Goal: Task Accomplishment & Management: Complete application form

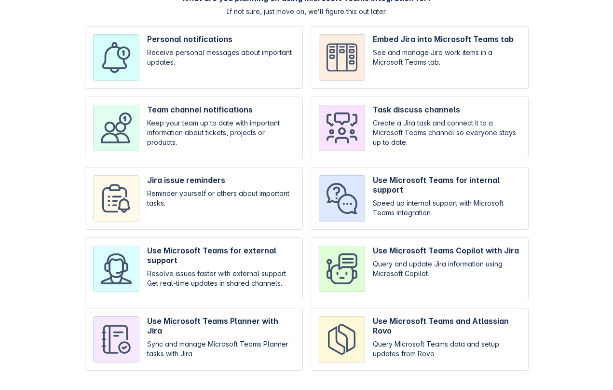
click at [376, 278] on input "checkbox" at bounding box center [419, 268] width 218 height 63
checkbox input "true"
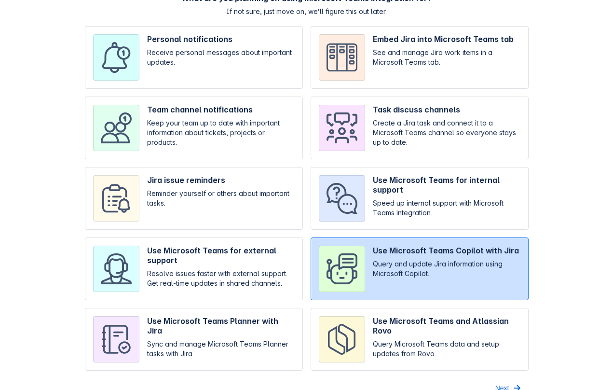
scroll to position [66, 0]
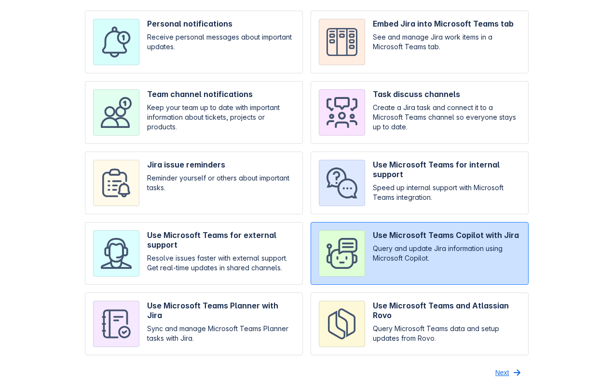
click at [498, 369] on span "Next" at bounding box center [502, 371] width 14 height 15
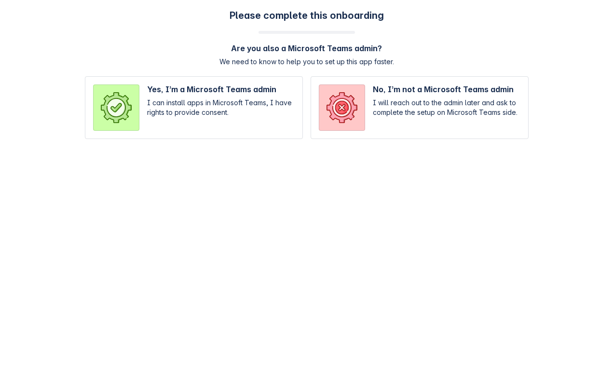
click at [246, 116] on input "radio" at bounding box center [194, 107] width 218 height 63
radio input "true"
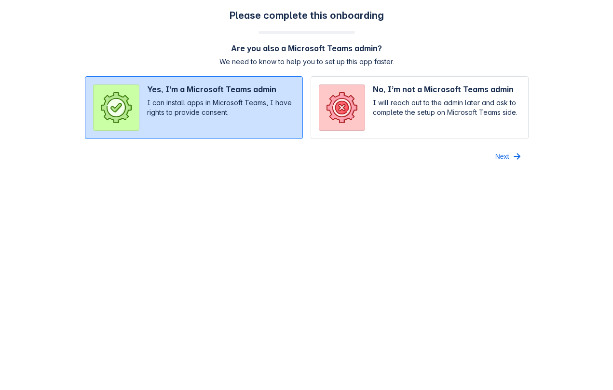
click at [511, 165] on div "Please complete this onboarding Are you also a Microsoft Teams admin? We need t…" at bounding box center [306, 87] width 613 height 174
click at [499, 155] on span "Next" at bounding box center [502, 155] width 14 height 15
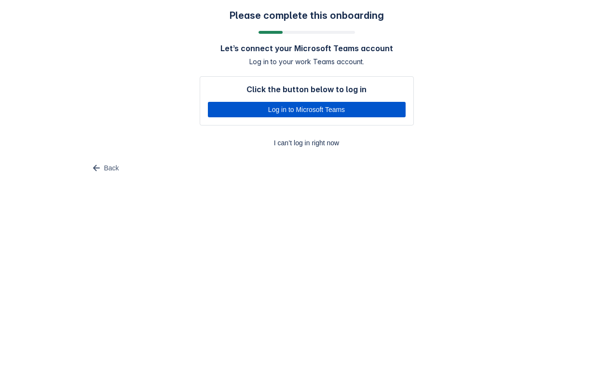
click at [360, 107] on span "Log in to Microsoft Teams" at bounding box center [307, 109] width 186 height 15
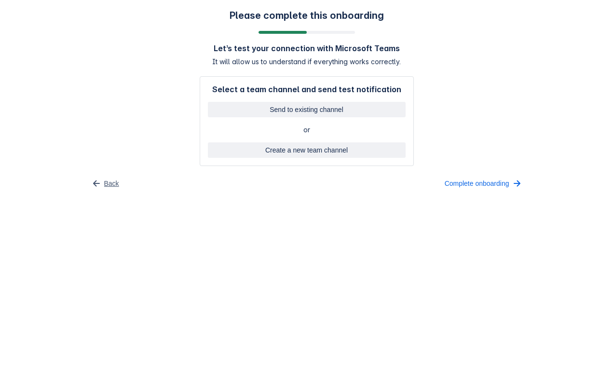
click at [112, 182] on span "Back" at bounding box center [111, 182] width 15 height 15
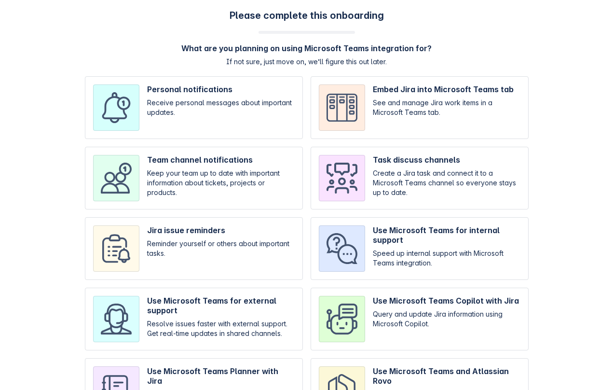
click at [443, 260] on input "checkbox" at bounding box center [419, 248] width 218 height 63
checkbox input "true"
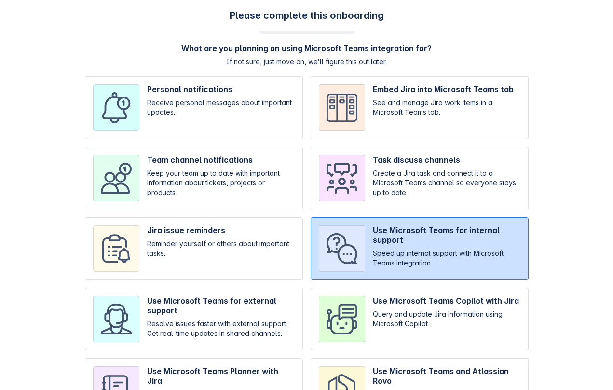
scroll to position [66, 0]
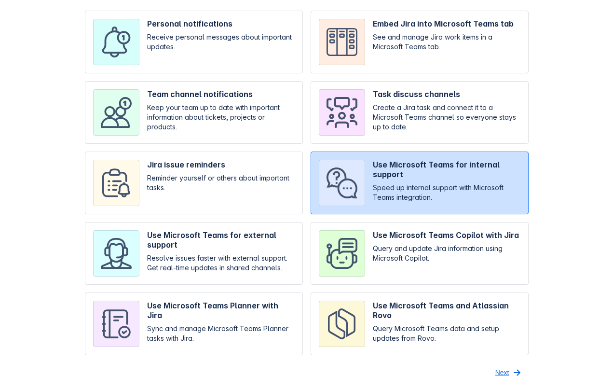
click at [506, 377] on span "Next" at bounding box center [502, 371] width 14 height 15
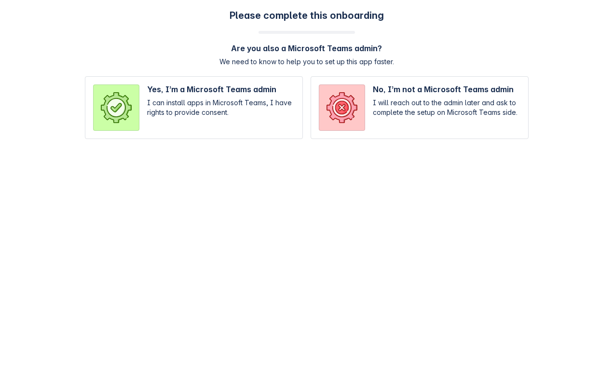
click at [506, 377] on body "Please complete this onboarding Are you also a Microsoft Teams admin? We need t…" at bounding box center [306, 195] width 613 height 390
click at [229, 101] on input "radio" at bounding box center [194, 107] width 218 height 63
radio input "true"
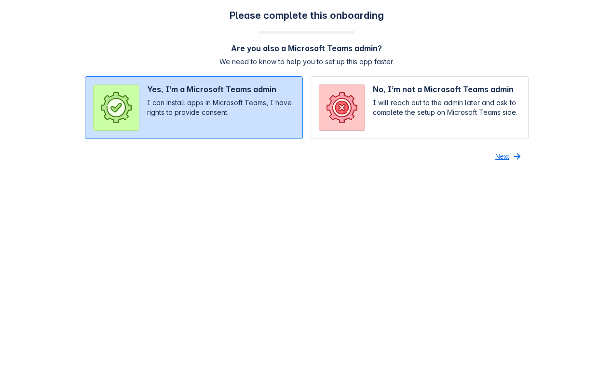
click at [502, 155] on span "Next" at bounding box center [502, 155] width 14 height 15
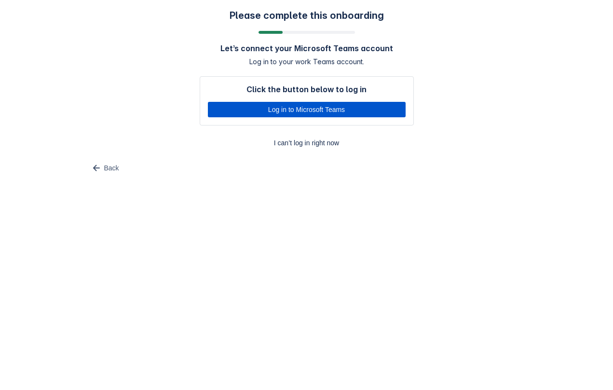
click at [372, 109] on span "Log in to Microsoft Teams" at bounding box center [307, 109] width 186 height 15
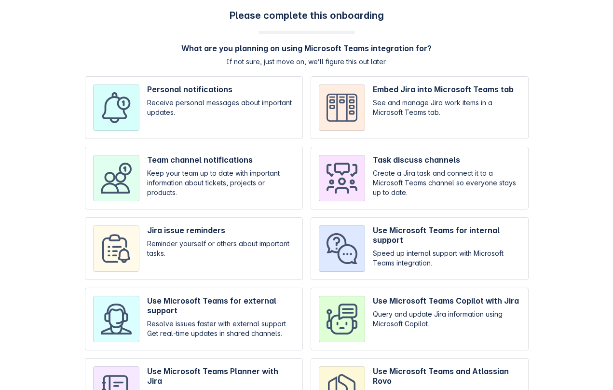
click at [402, 243] on input "checkbox" at bounding box center [419, 248] width 218 height 63
checkbox input "true"
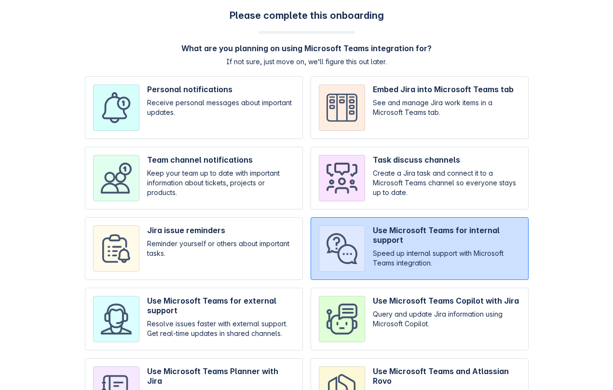
scroll to position [66, 0]
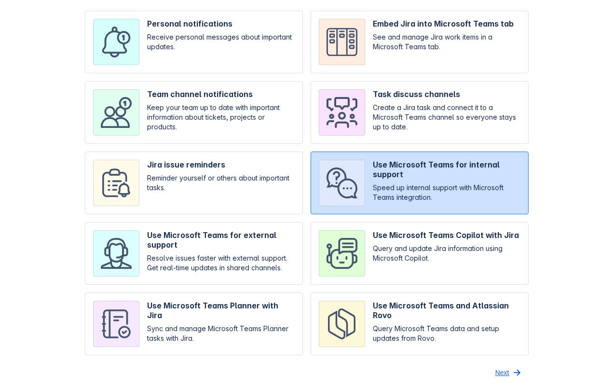
click at [505, 373] on span "Next" at bounding box center [502, 371] width 14 height 15
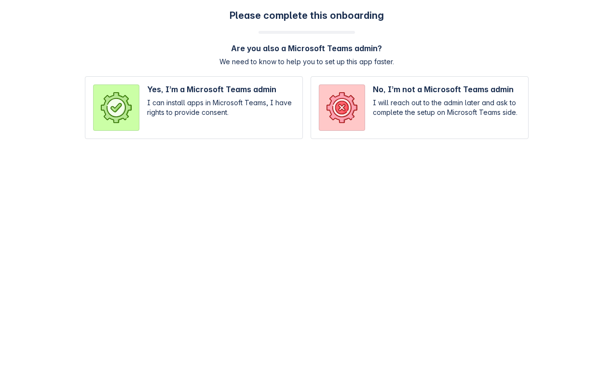
scroll to position [0, 0]
click at [214, 102] on input "radio" at bounding box center [194, 107] width 218 height 63
radio input "true"
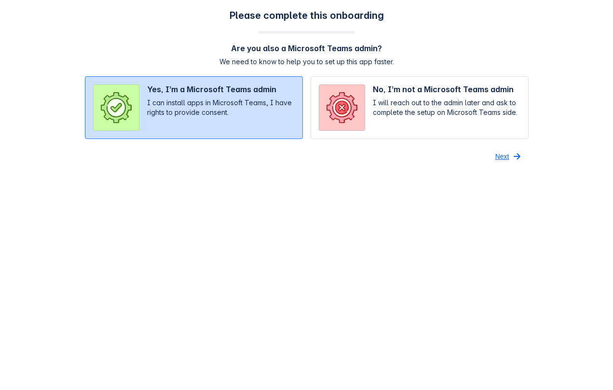
click at [502, 153] on span "Next" at bounding box center [502, 155] width 14 height 15
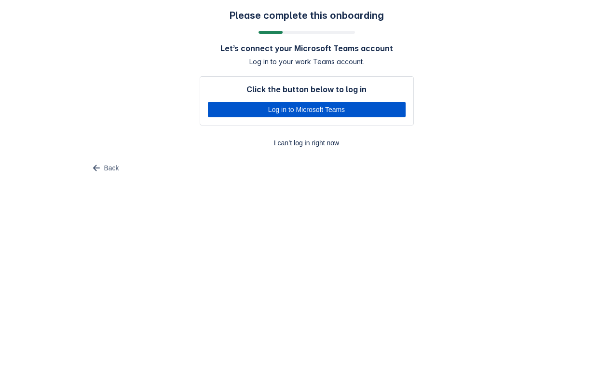
click at [364, 113] on span "Log in to Microsoft Teams" at bounding box center [307, 109] width 186 height 15
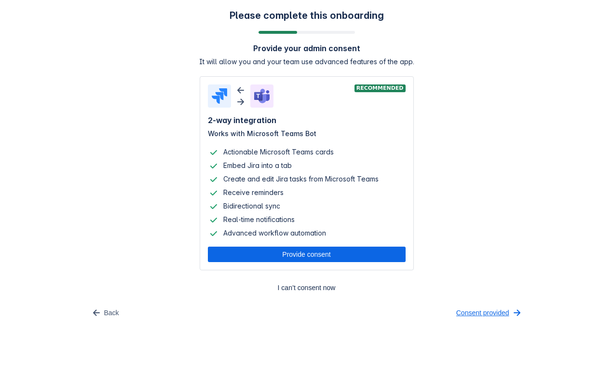
click at [489, 312] on span "Consent provided" at bounding box center [482, 312] width 53 height 15
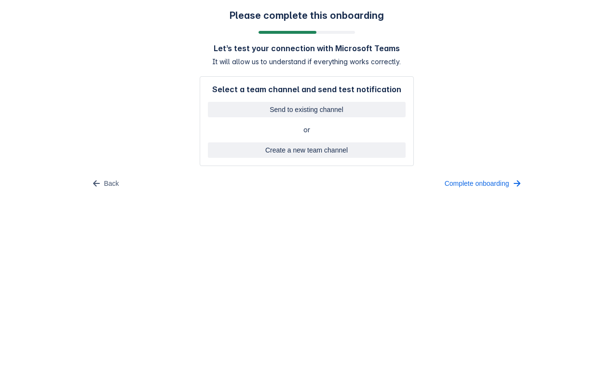
click at [338, 264] on body "Please complete this onboarding Let’s test your connection with Microsoft Teams…" at bounding box center [306, 195] width 613 height 390
click at [109, 183] on span "Back" at bounding box center [111, 182] width 15 height 15
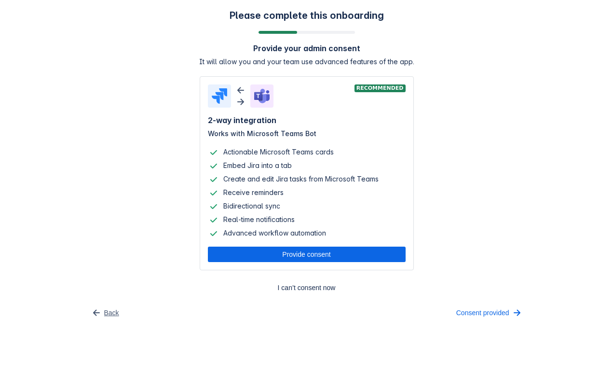
click at [103, 311] on button "Back" at bounding box center [105, 312] width 40 height 15
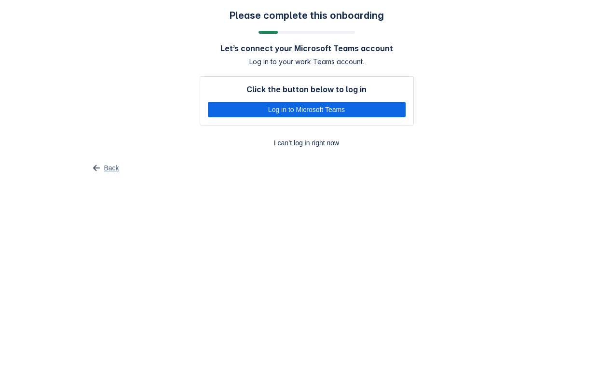
click at [102, 170] on button "Back" at bounding box center [105, 167] width 40 height 15
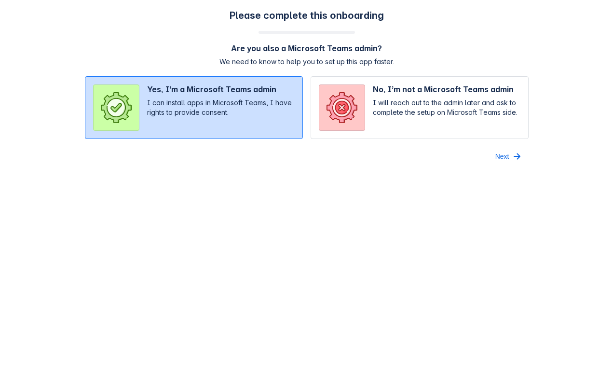
click at [353, 122] on input "radio" at bounding box center [419, 107] width 218 height 63
radio input "true"
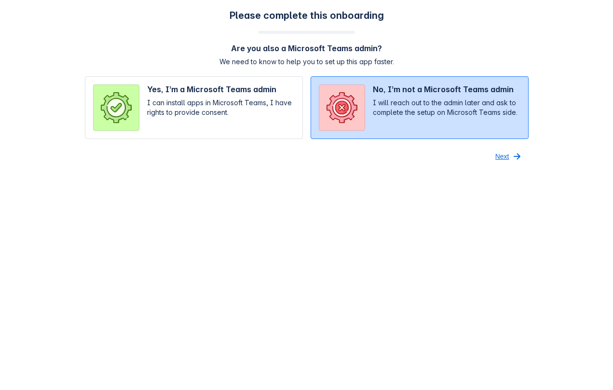
click at [500, 157] on span "Next" at bounding box center [502, 155] width 14 height 15
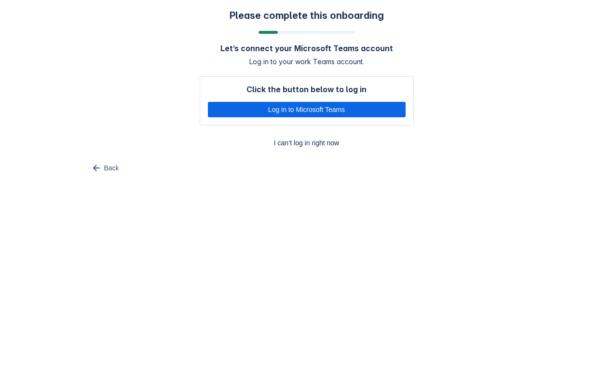
click at [360, 118] on div "Click the button below to log in Log in to Microsoft Teams" at bounding box center [307, 100] width 214 height 49
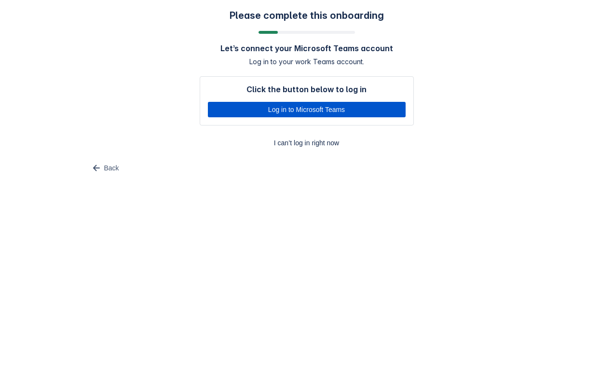
click at [351, 108] on span "Log in to Microsoft Teams" at bounding box center [307, 109] width 186 height 15
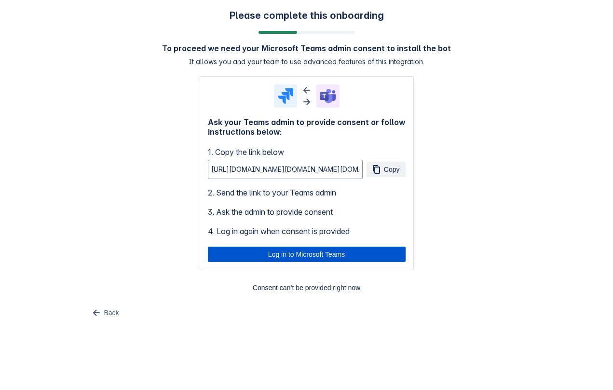
click at [330, 259] on span "Log in to Microsoft Teams" at bounding box center [307, 253] width 186 height 15
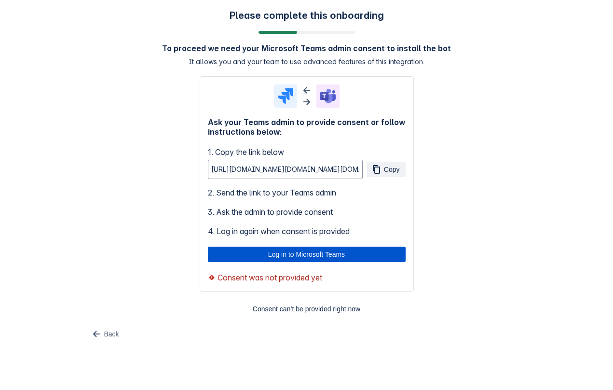
click at [276, 250] on span "Log in to Microsoft Teams" at bounding box center [307, 253] width 186 height 15
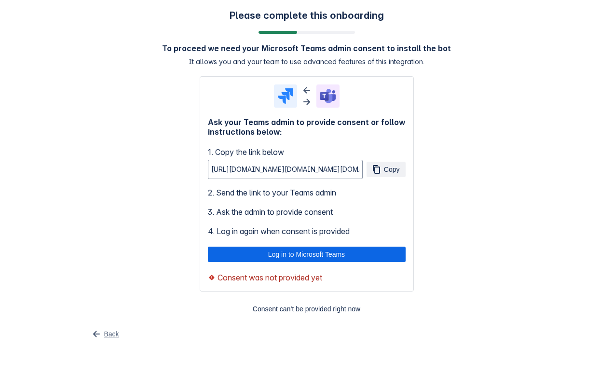
click at [109, 334] on span "Back" at bounding box center [111, 333] width 15 height 15
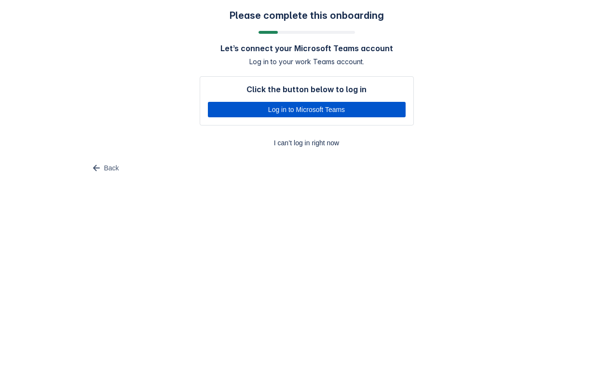
click at [268, 113] on span "Log in to Microsoft Teams" at bounding box center [307, 109] width 186 height 15
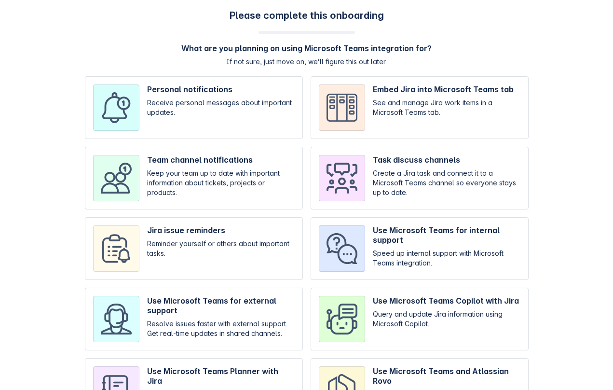
click at [191, 172] on input "checkbox" at bounding box center [194, 178] width 218 height 63
checkbox input "true"
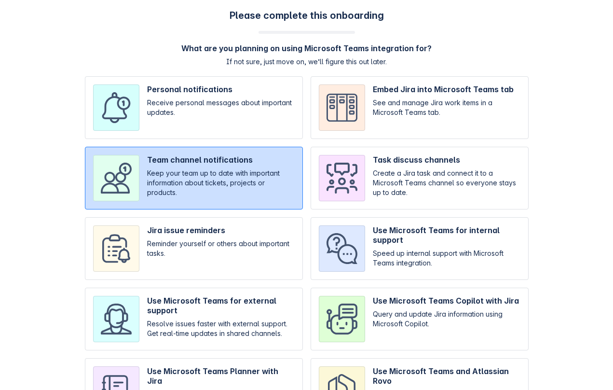
scroll to position [66, 0]
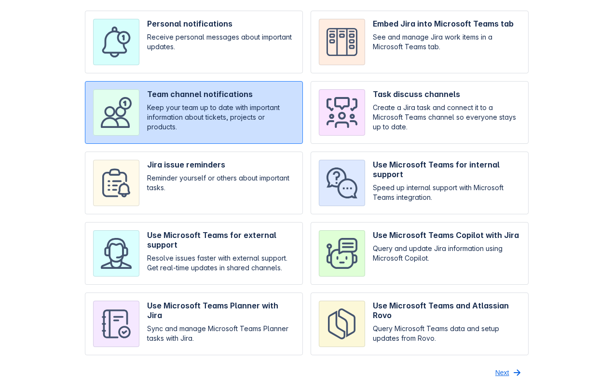
click at [506, 376] on span "Next" at bounding box center [502, 371] width 14 height 15
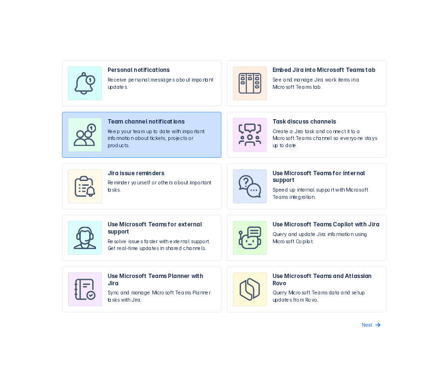
scroll to position [0, 0]
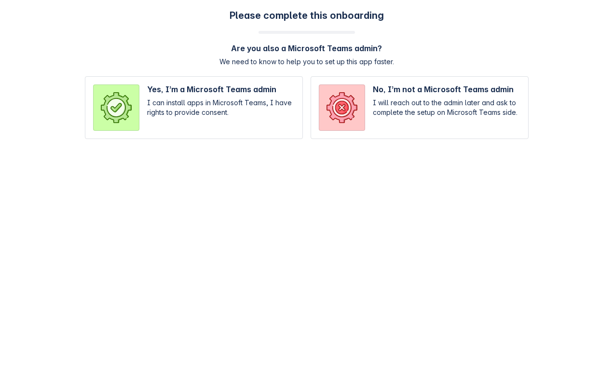
click at [410, 143] on div "Please complete this onboarding Are you also a Microsoft Teams admin? We need t…" at bounding box center [306, 79] width 593 height 139
click at [403, 134] on input "radio" at bounding box center [419, 107] width 218 height 63
radio input "true"
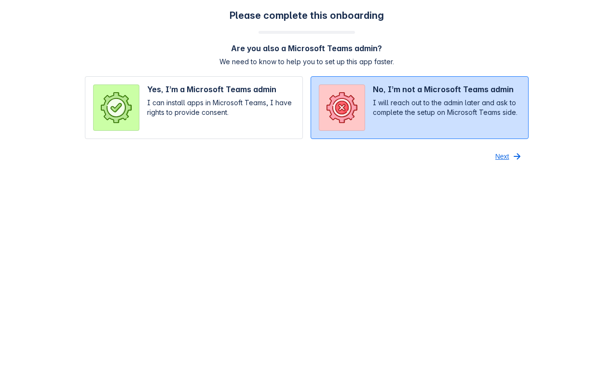
click at [503, 159] on span "Next" at bounding box center [502, 155] width 14 height 15
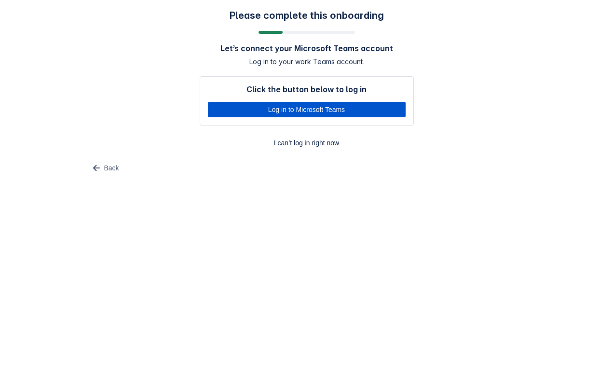
click at [368, 107] on span "Log in to Microsoft Teams" at bounding box center [307, 109] width 186 height 15
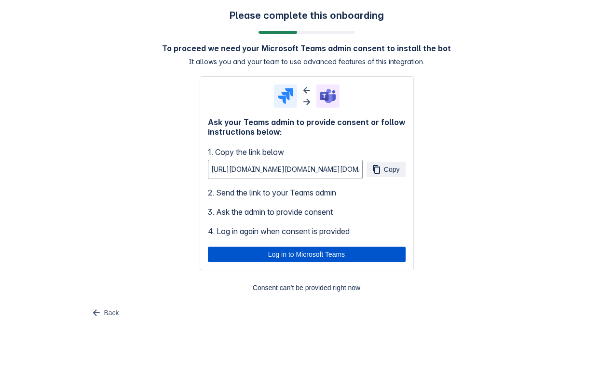
click at [308, 254] on span "Log in to Microsoft Teams" at bounding box center [307, 253] width 186 height 15
click at [345, 255] on span "Log in to Microsoft Teams" at bounding box center [307, 253] width 186 height 15
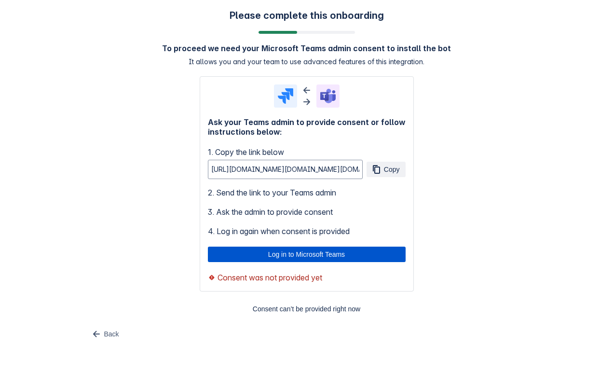
click at [266, 255] on span "Log in to Microsoft Teams" at bounding box center [307, 253] width 186 height 15
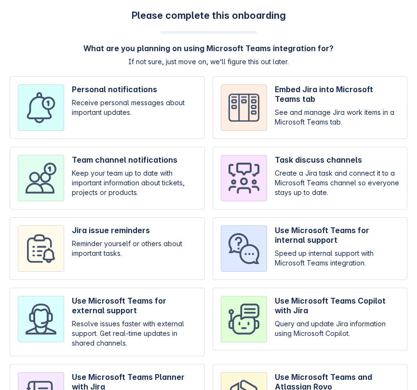
click at [306, 247] on input "checkbox" at bounding box center [310, 248] width 195 height 63
checkbox input "true"
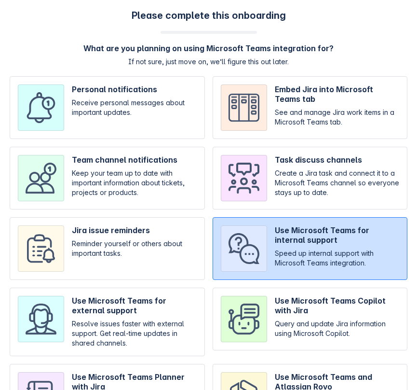
scroll to position [71, 0]
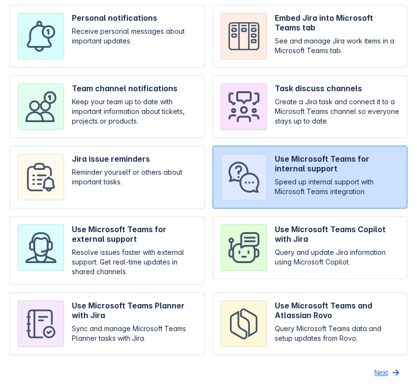
click at [343, 377] on span "Next" at bounding box center [381, 371] width 14 height 15
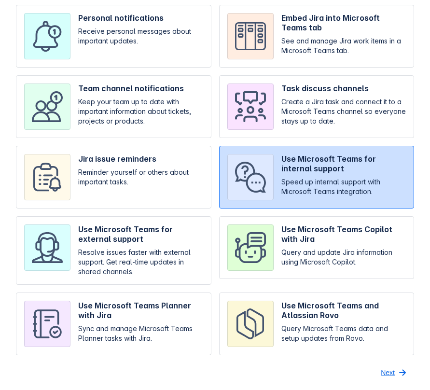
scroll to position [0, 0]
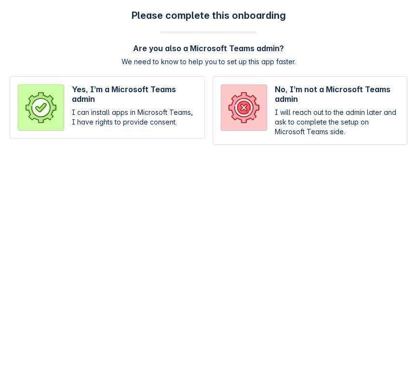
click at [170, 105] on input "radio" at bounding box center [107, 110] width 195 height 68
radio input "true"
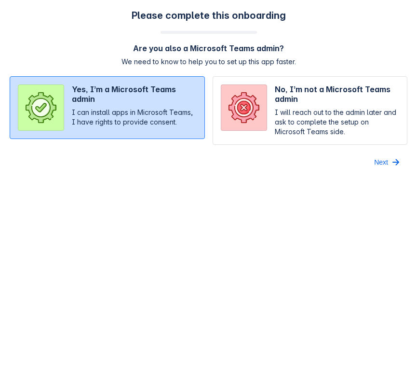
click at [239, 97] on input "radio" at bounding box center [310, 110] width 195 height 68
radio input "true"
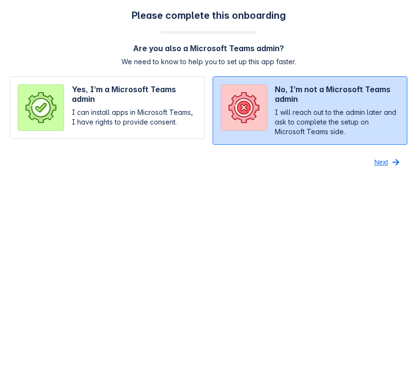
click at [343, 154] on span "Next" at bounding box center [381, 161] width 14 height 15
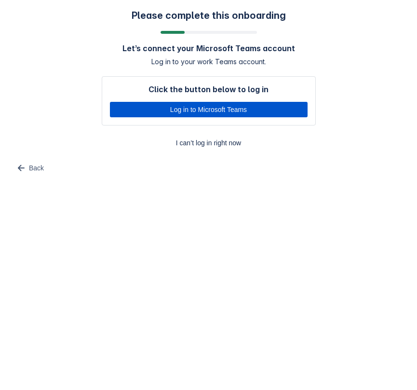
click at [271, 110] on span "Log in to Microsoft Teams" at bounding box center [209, 109] width 186 height 15
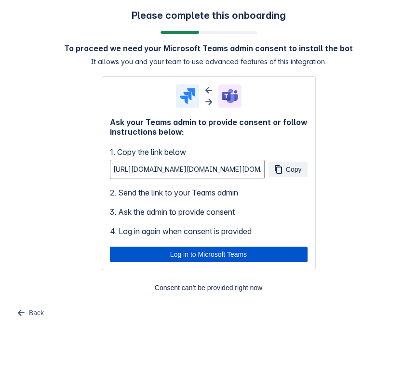
click at [173, 251] on span "Log in to Microsoft Teams" at bounding box center [209, 253] width 186 height 15
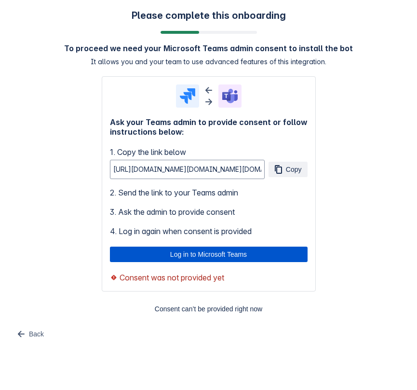
click at [148, 254] on span "Log in to Microsoft Teams" at bounding box center [209, 253] width 186 height 15
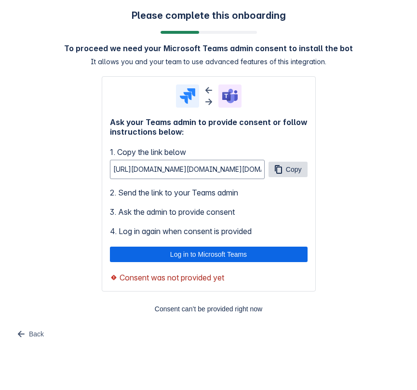
click at [292, 172] on span "Copy" at bounding box center [294, 169] width 16 height 15
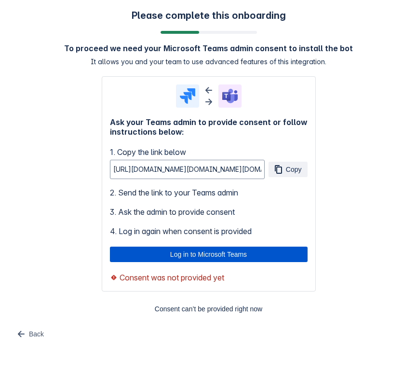
click at [242, 253] on span "Log in to Microsoft Teams" at bounding box center [209, 253] width 186 height 15
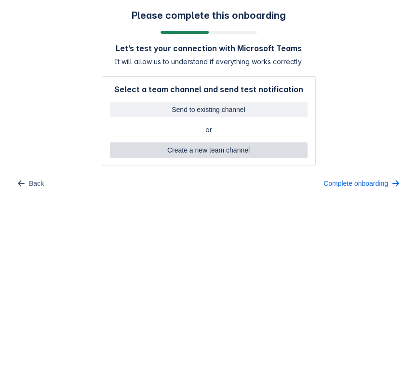
click at [220, 152] on span "Create a new team channel" at bounding box center [209, 149] width 186 height 15
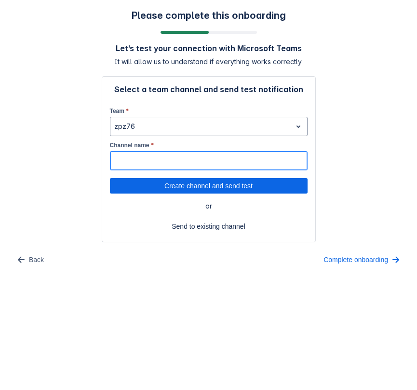
click at [162, 158] on input "Channel name *" at bounding box center [208, 160] width 197 height 17
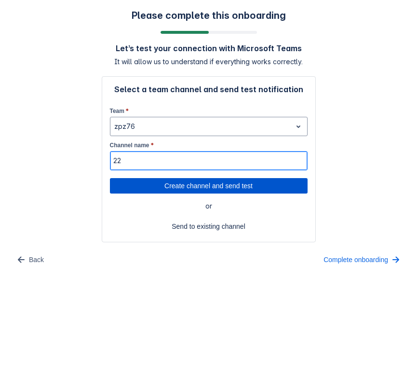
click at [173, 184] on span "Create channel and send test" at bounding box center [209, 185] width 186 height 15
type input "22"
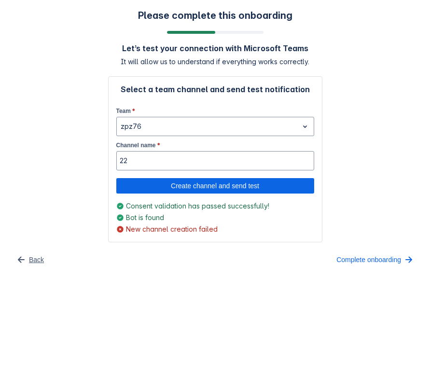
click at [36, 262] on span "Back" at bounding box center [36, 259] width 15 height 15
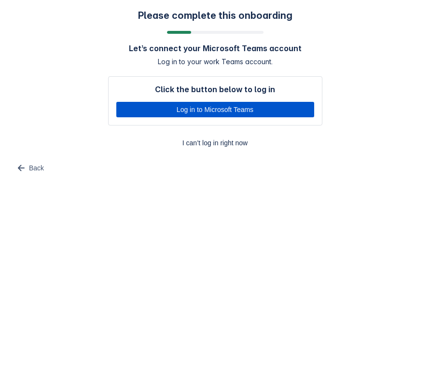
click at [185, 106] on span "Log in to Microsoft Teams" at bounding box center [215, 109] width 186 height 15
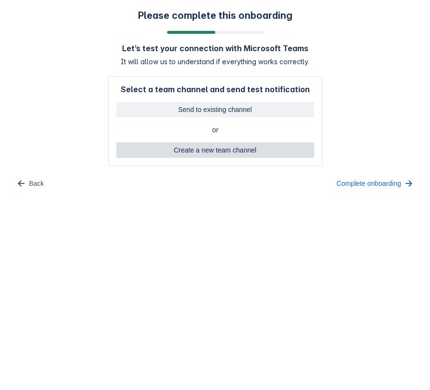
click at [184, 151] on span "Create a new team channel" at bounding box center [215, 149] width 186 height 15
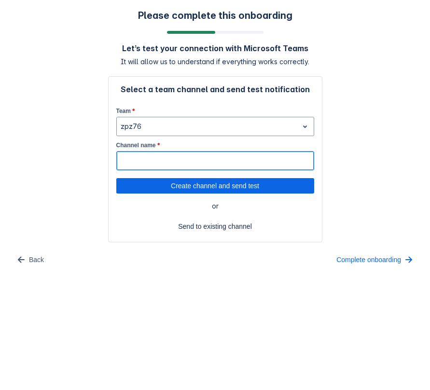
click at [150, 155] on input "Channel name *" at bounding box center [215, 160] width 197 height 17
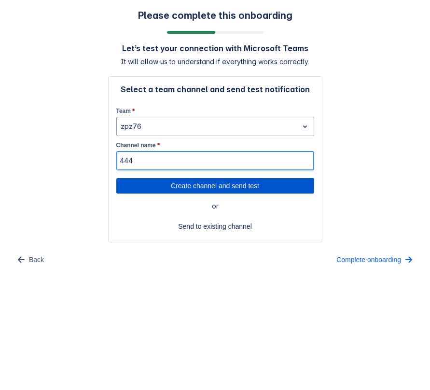
click at [187, 185] on span "Create channel and send test" at bounding box center [215, 185] width 186 height 15
type input "444"
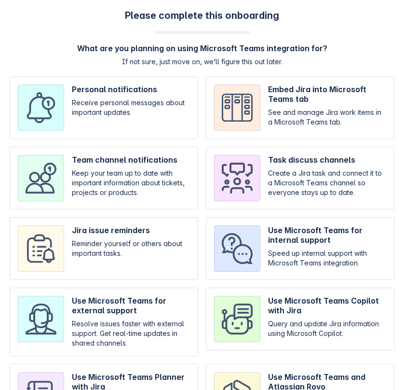
click at [128, 180] on input "checkbox" at bounding box center [104, 178] width 189 height 63
checkbox input "true"
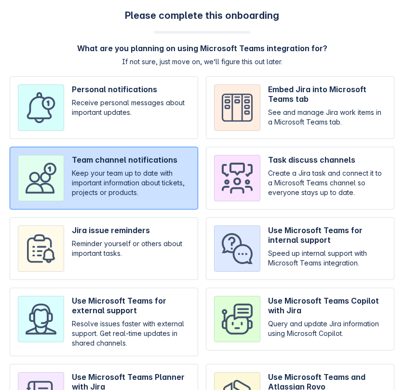
click at [144, 243] on input "checkbox" at bounding box center [104, 248] width 189 height 63
checkbox input "true"
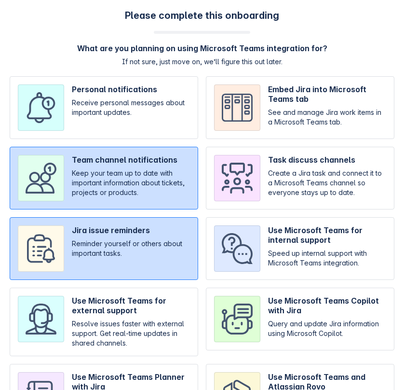
scroll to position [71, 0]
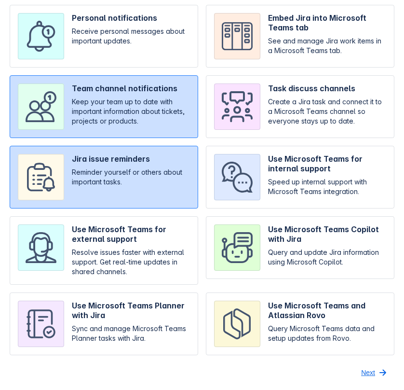
click at [370, 376] on span "Next" at bounding box center [368, 371] width 14 height 15
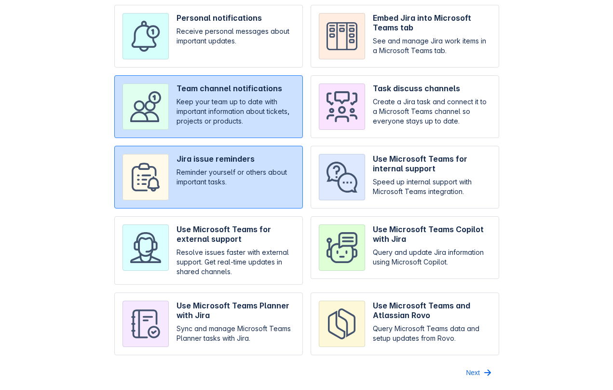
scroll to position [0, 0]
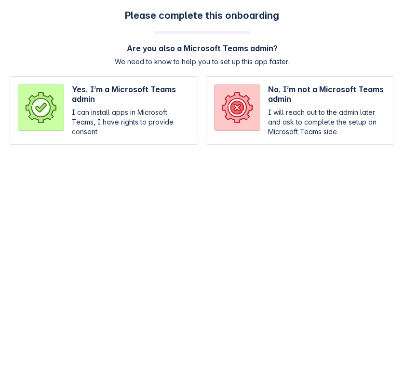
click at [333, 107] on input "radio" at bounding box center [300, 110] width 189 height 68
radio input "true"
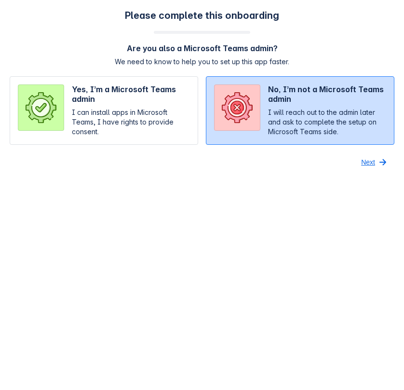
click at [382, 160] on span "button" at bounding box center [383, 162] width 12 height 12
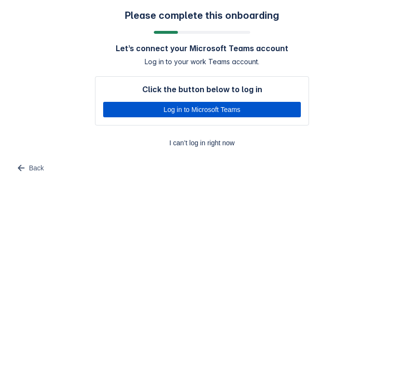
click at [278, 109] on span "Log in to Microsoft Teams" at bounding box center [202, 109] width 186 height 15
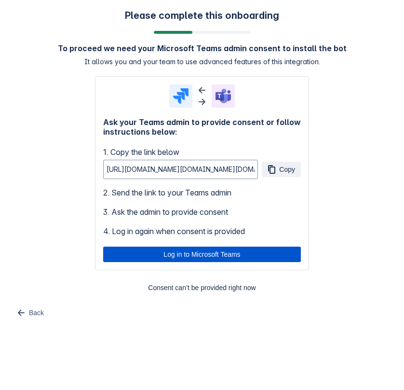
click at [143, 253] on span "Log in to Microsoft Teams" at bounding box center [202, 253] width 186 height 15
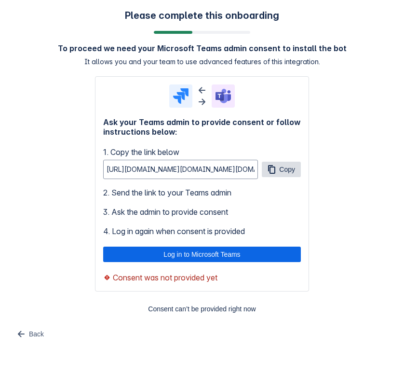
click at [282, 168] on span "Copy" at bounding box center [287, 169] width 16 height 15
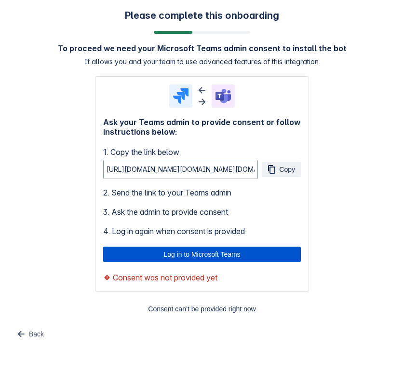
click at [191, 249] on span "Log in to Microsoft Teams" at bounding box center [202, 253] width 186 height 15
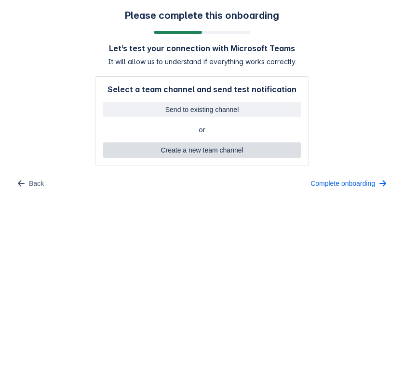
click at [128, 146] on span "Create a new team channel" at bounding box center [202, 149] width 186 height 15
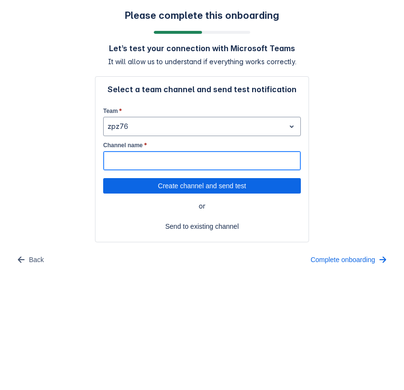
click at [126, 159] on input "Channel name *" at bounding box center [202, 160] width 197 height 17
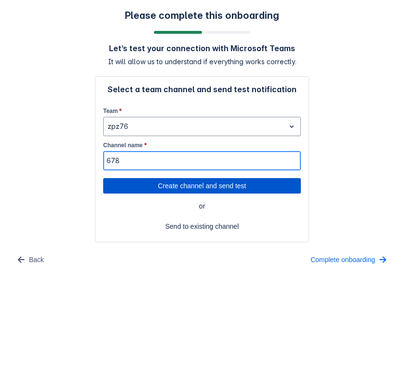
click at [178, 188] on span "Create channel and send test" at bounding box center [202, 185] width 186 height 15
type input "678"
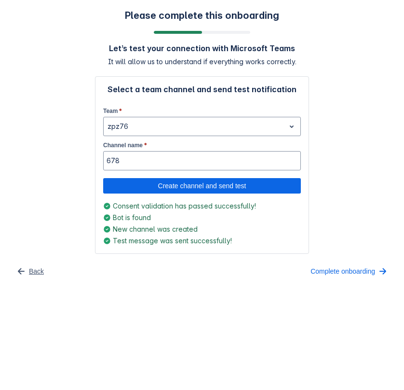
click at [26, 274] on span "button" at bounding box center [21, 271] width 12 height 12
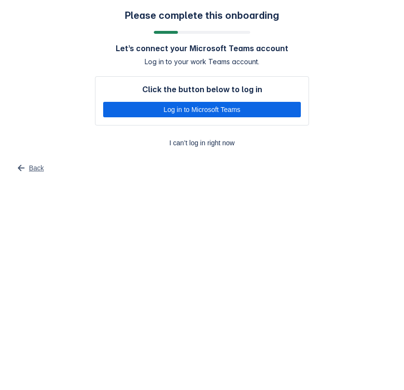
click at [33, 170] on span "Back" at bounding box center [36, 167] width 15 height 15
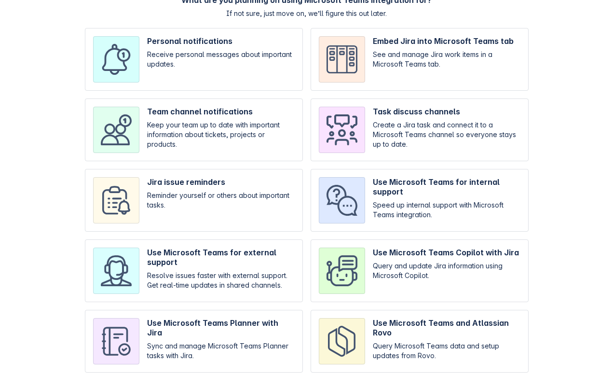
click at [284, 178] on input "checkbox" at bounding box center [194, 200] width 218 height 63
checkbox input "true"
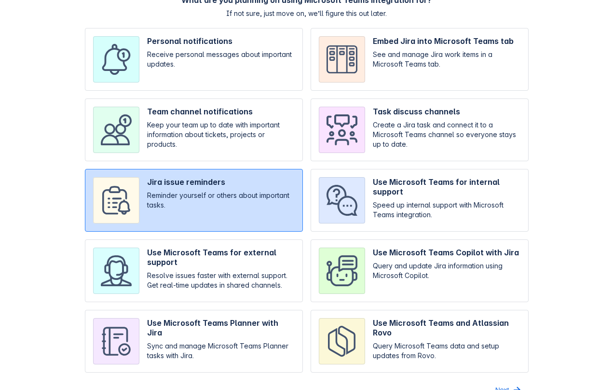
scroll to position [66, 0]
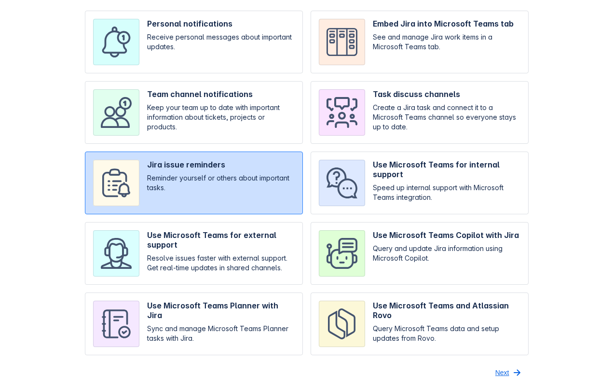
click at [501, 372] on span "Next" at bounding box center [502, 371] width 14 height 15
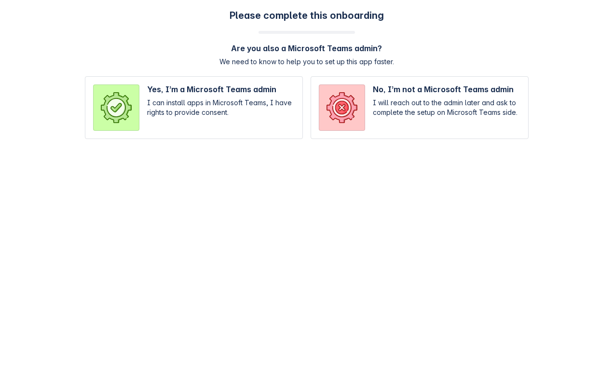
click at [236, 121] on input "radio" at bounding box center [194, 107] width 218 height 63
radio input "true"
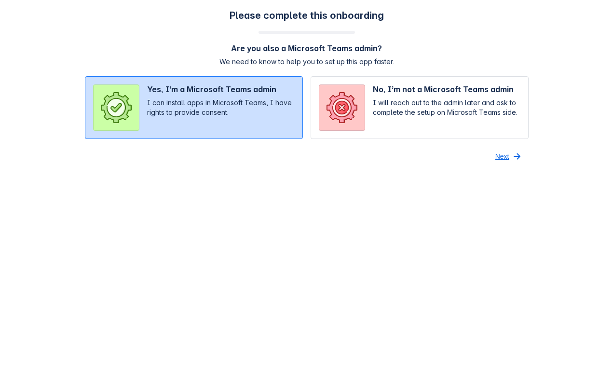
click at [505, 155] on span "Next" at bounding box center [502, 155] width 14 height 15
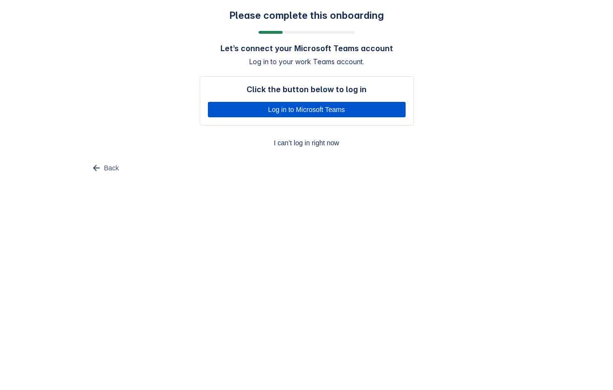
click at [326, 107] on span "Log in to Microsoft Teams" at bounding box center [307, 109] width 186 height 15
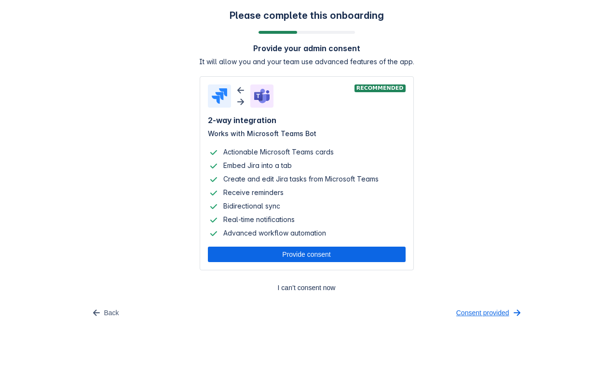
click at [486, 311] on span "Consent provided" at bounding box center [482, 312] width 53 height 15
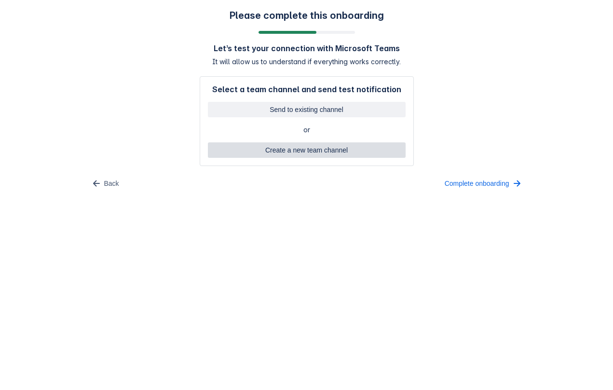
click at [297, 147] on span "Create a new team channel" at bounding box center [307, 149] width 186 height 15
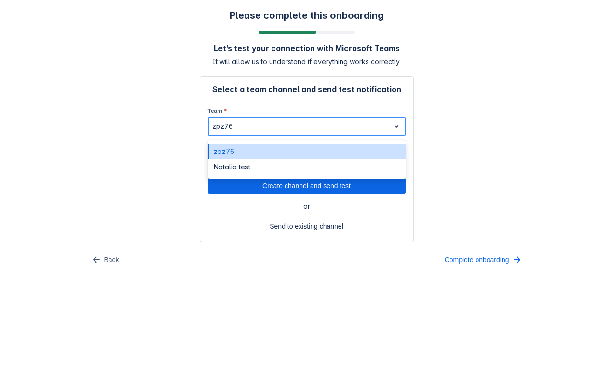
click at [279, 127] on div at bounding box center [299, 127] width 174 height 12
click at [248, 152] on div "zpz76" at bounding box center [307, 151] width 198 height 15
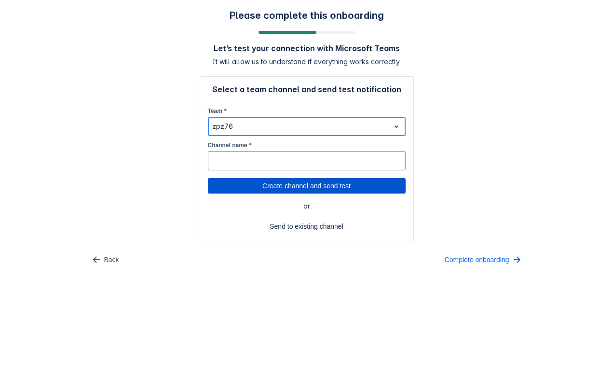
click at [251, 184] on span "Create channel and send test" at bounding box center [307, 185] width 186 height 15
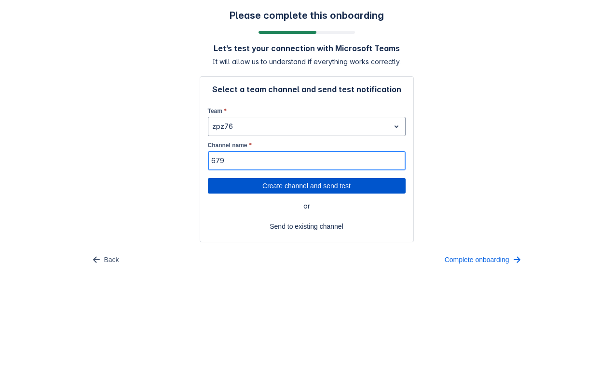
click at [245, 187] on span "Create channel and send test" at bounding box center [307, 185] width 186 height 15
type input "679"
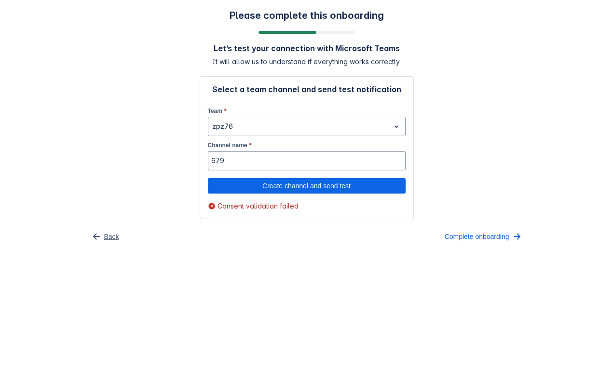
click at [108, 232] on span "Back" at bounding box center [111, 236] width 15 height 15
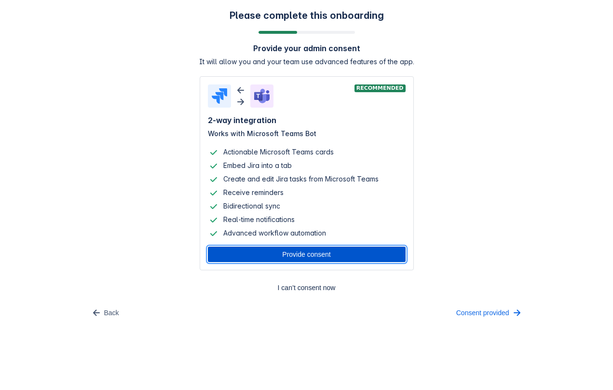
click at [283, 253] on span "Provide consent" at bounding box center [307, 253] width 186 height 15
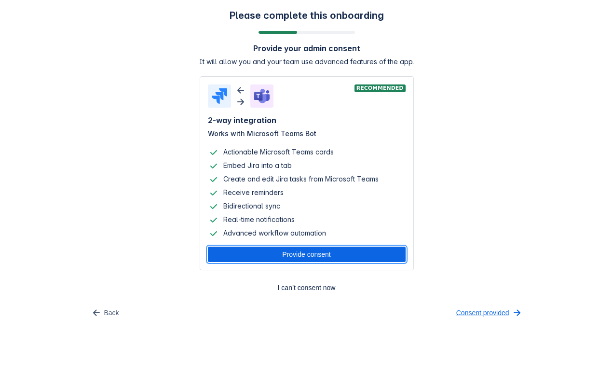
click at [464, 314] on span "Consent provided" at bounding box center [482, 312] width 53 height 15
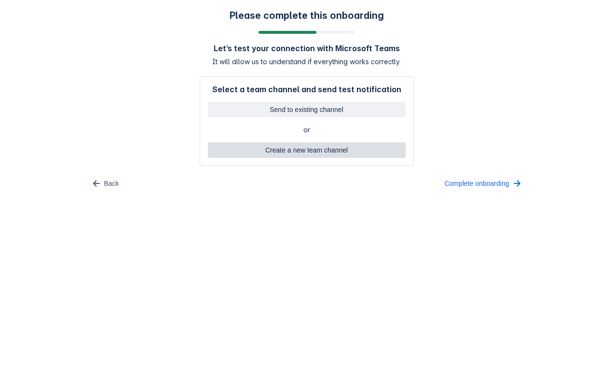
click at [306, 143] on span "Create a new team channel" at bounding box center [307, 149] width 186 height 15
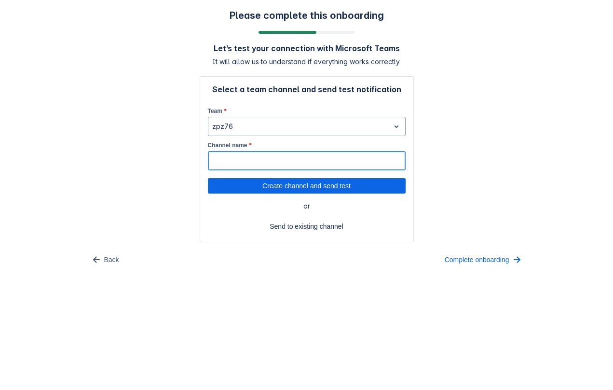
click at [242, 161] on input "Channel name *" at bounding box center [306, 160] width 197 height 17
type input "567"
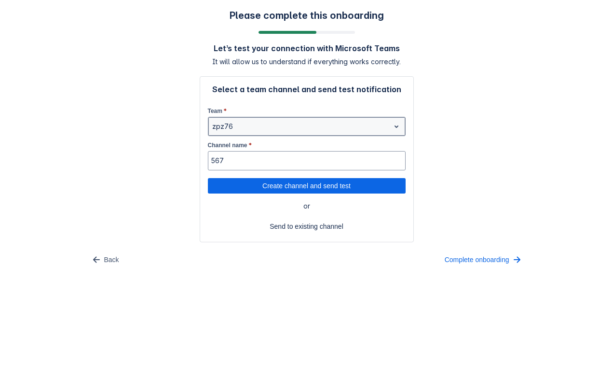
click at [249, 128] on div at bounding box center [299, 127] width 174 height 12
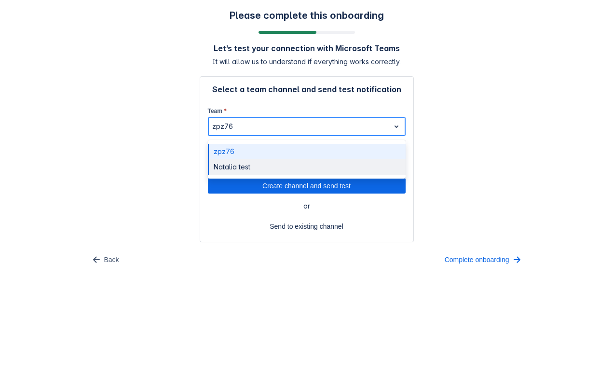
click at [237, 170] on div "Natalia test" at bounding box center [307, 166] width 198 height 15
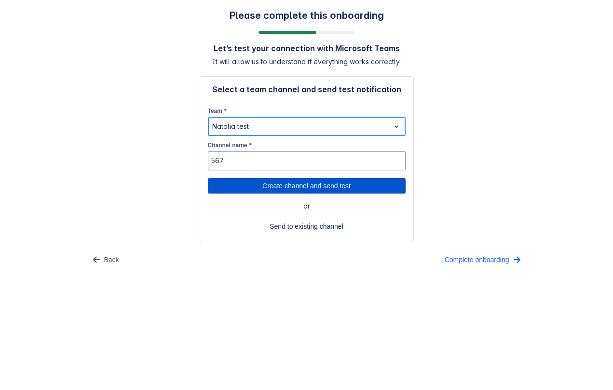
click at [239, 182] on span "Create channel and send test" at bounding box center [307, 185] width 186 height 15
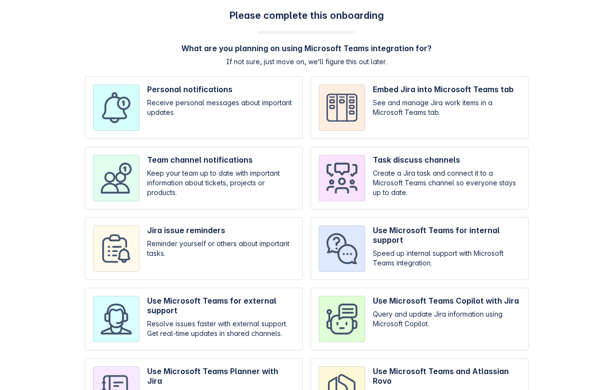
click at [240, 218] on input "checkbox" at bounding box center [194, 248] width 218 height 63
checkbox input "true"
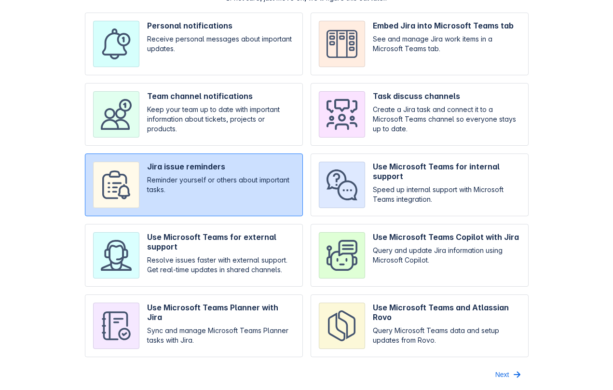
scroll to position [66, 0]
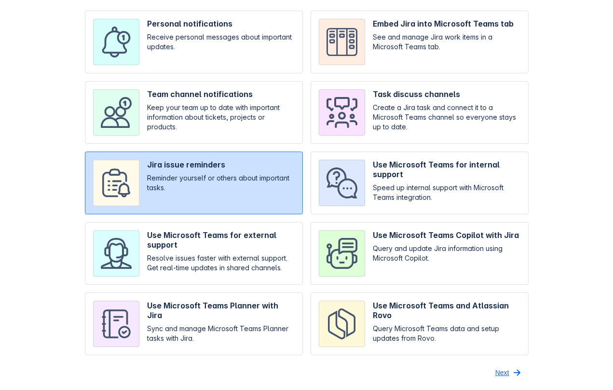
click at [504, 369] on span "Next" at bounding box center [502, 371] width 14 height 15
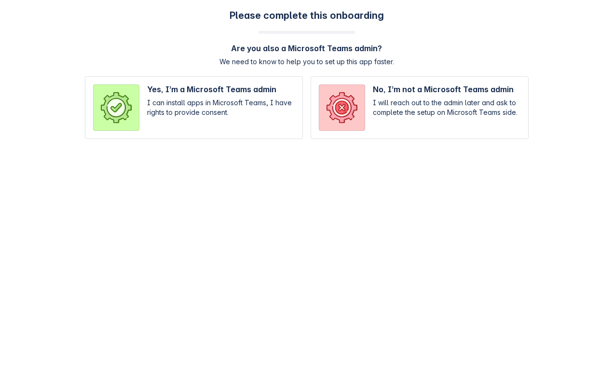
click at [259, 126] on input "radio" at bounding box center [194, 107] width 218 height 63
radio input "true"
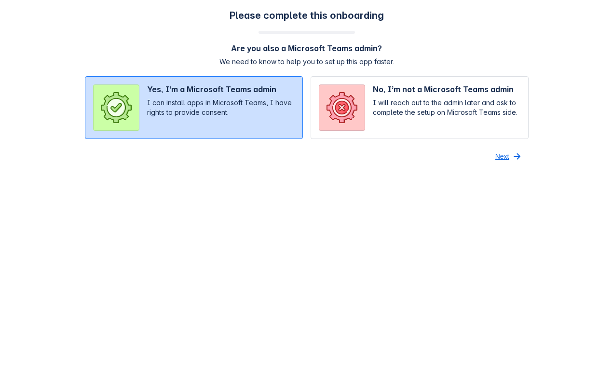
click at [509, 157] on button "Next" at bounding box center [508, 155] width 39 height 15
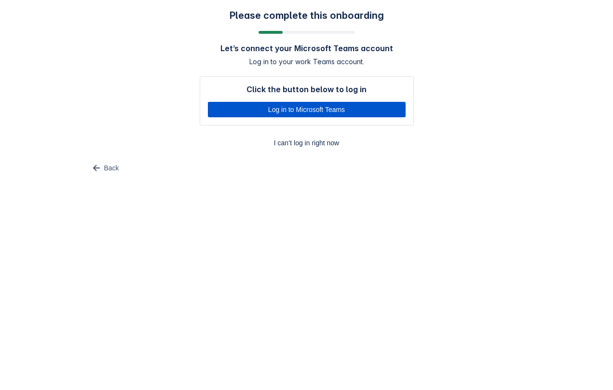
click at [281, 108] on span "Log in to Microsoft Teams" at bounding box center [307, 109] width 186 height 15
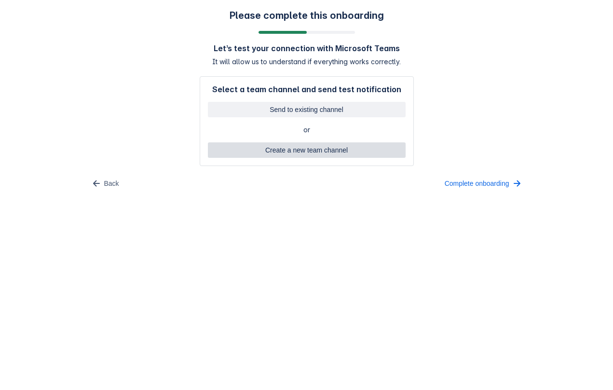
click at [281, 152] on span "Create a new team channel" at bounding box center [307, 149] width 186 height 15
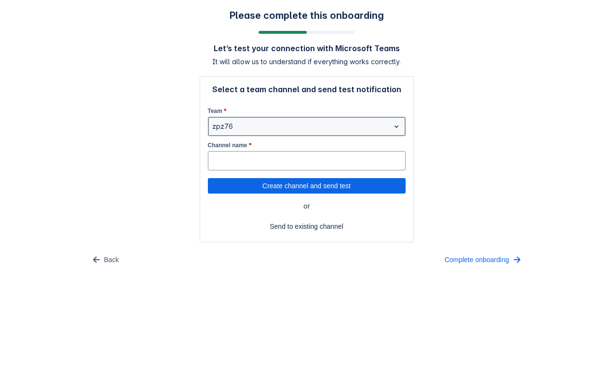
click at [262, 122] on div at bounding box center [299, 127] width 174 height 12
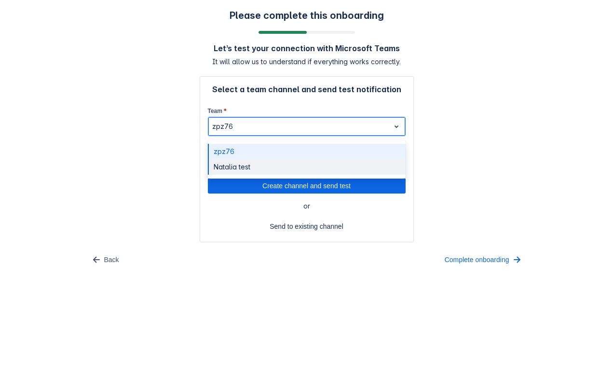
click at [249, 167] on div "Natalia test" at bounding box center [307, 166] width 198 height 15
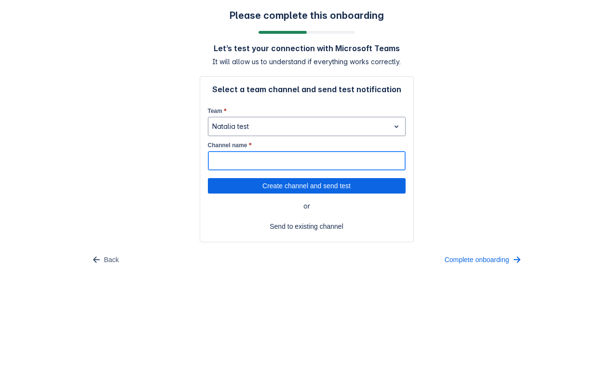
click at [247, 163] on input "Channel name *" at bounding box center [306, 160] width 197 height 17
click at [254, 180] on span "Create channel and send test" at bounding box center [307, 185] width 186 height 15
type input "777"
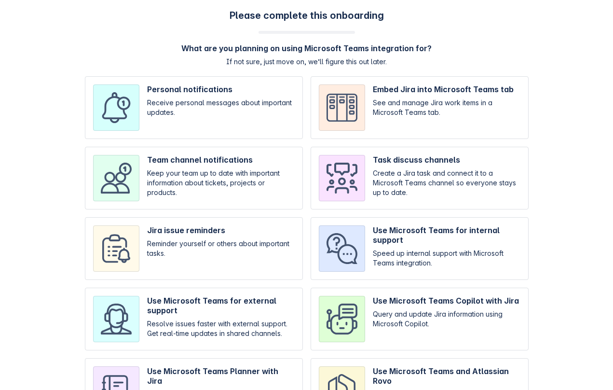
click at [171, 244] on input "checkbox" at bounding box center [194, 248] width 218 height 63
checkbox input "true"
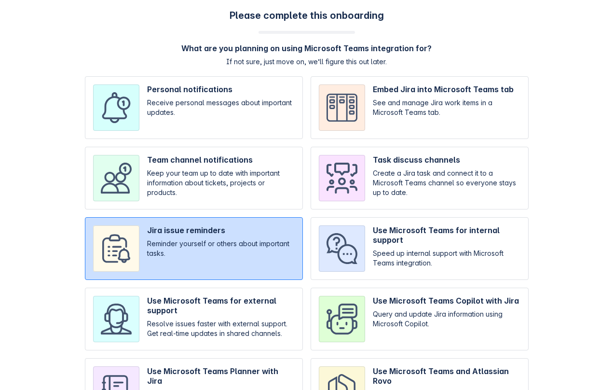
scroll to position [66, 0]
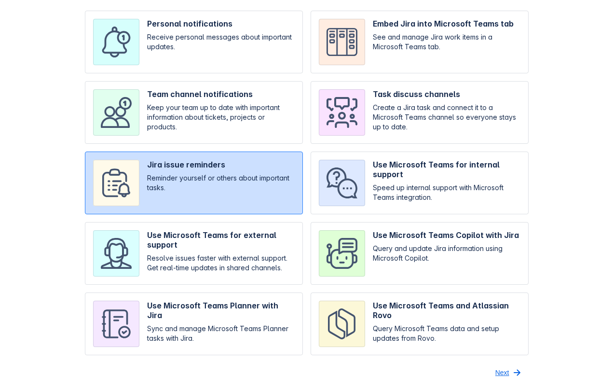
click at [502, 375] on span "Next" at bounding box center [502, 371] width 14 height 15
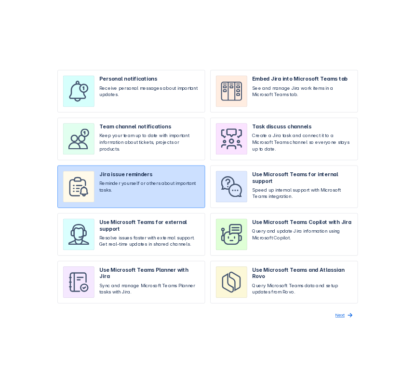
scroll to position [0, 0]
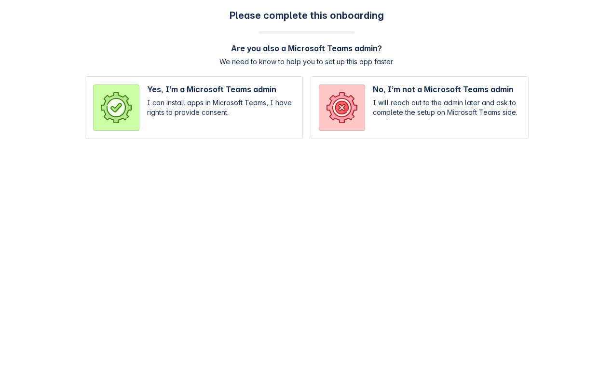
click at [186, 119] on input "radio" at bounding box center [194, 107] width 218 height 63
radio input "true"
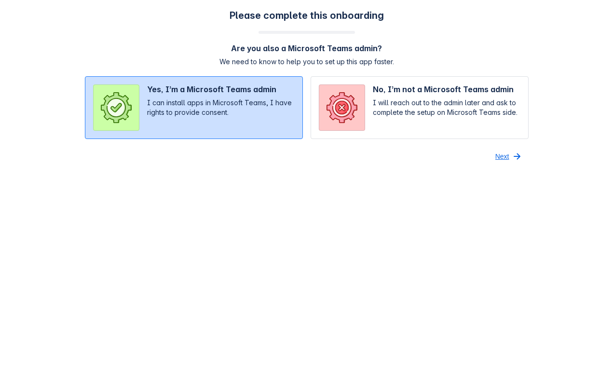
click at [504, 154] on span "Next" at bounding box center [502, 155] width 14 height 15
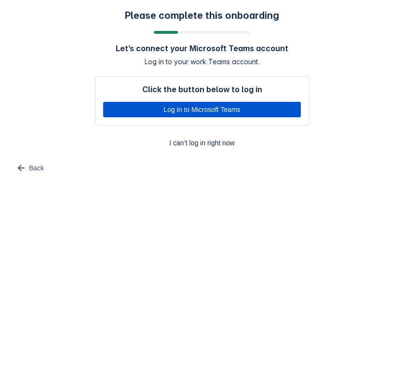
click at [229, 113] on span "Log in to Microsoft Teams" at bounding box center [202, 109] width 186 height 15
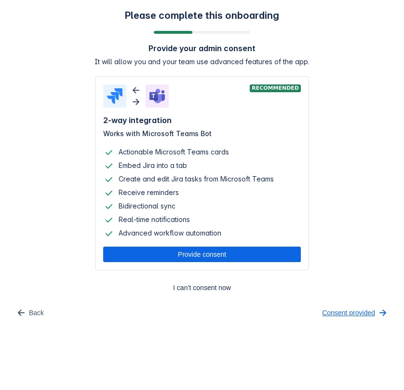
click at [337, 310] on span "Consent provided" at bounding box center [348, 312] width 53 height 15
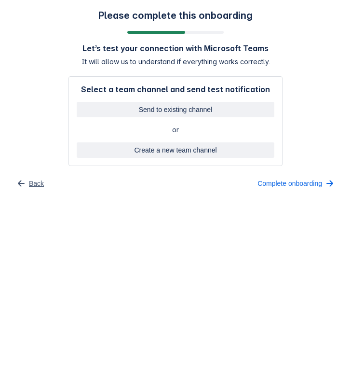
click at [40, 179] on span "Back" at bounding box center [36, 182] width 15 height 15
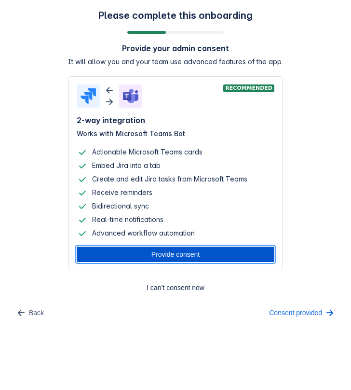
click at [155, 253] on span "Provide consent" at bounding box center [175, 253] width 186 height 15
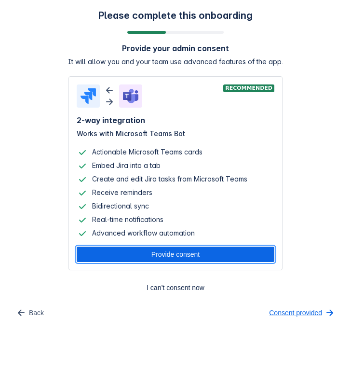
click at [297, 311] on span "Consent provided" at bounding box center [295, 312] width 53 height 15
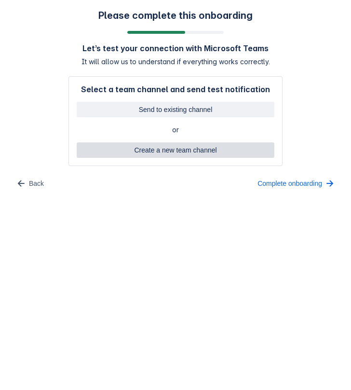
click at [164, 148] on span "Create a new team channel" at bounding box center [175, 149] width 186 height 15
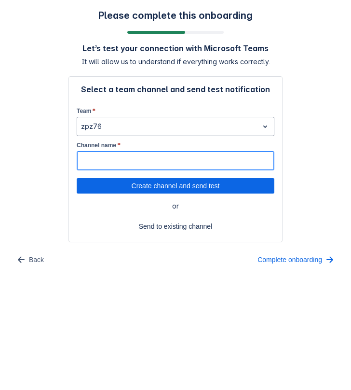
click at [118, 157] on input "Channel name *" at bounding box center [175, 160] width 197 height 17
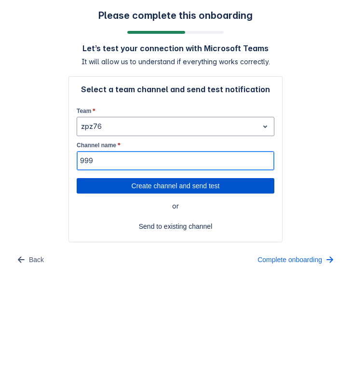
click at [153, 188] on span "Create channel and send test" at bounding box center [175, 185] width 186 height 15
type input "999"
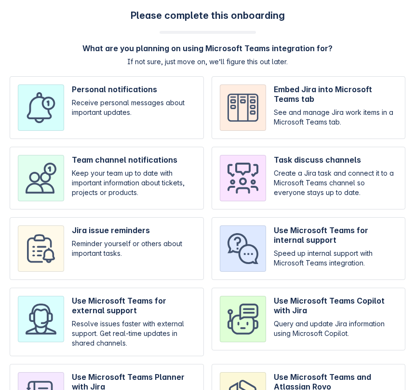
click at [286, 200] on input "checkbox" at bounding box center [309, 178] width 194 height 63
checkbox input "true"
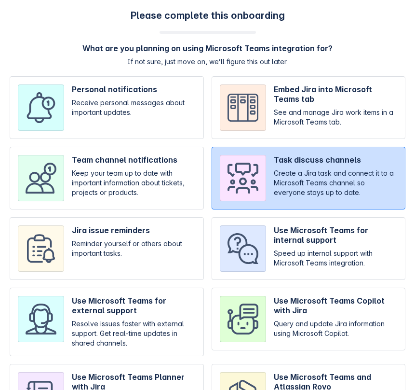
scroll to position [71, 0]
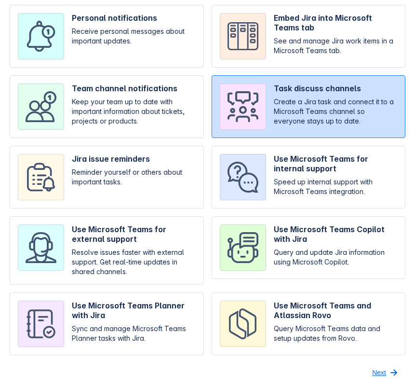
click at [383, 371] on span "Next" at bounding box center [379, 371] width 14 height 15
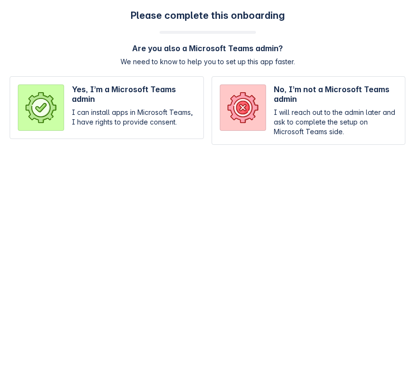
click at [306, 96] on input "radio" at bounding box center [309, 110] width 194 height 68
radio input "true"
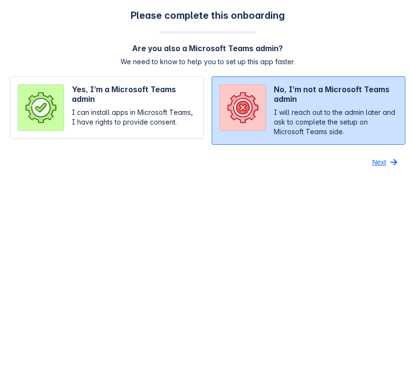
click at [378, 160] on span "Next" at bounding box center [379, 161] width 14 height 15
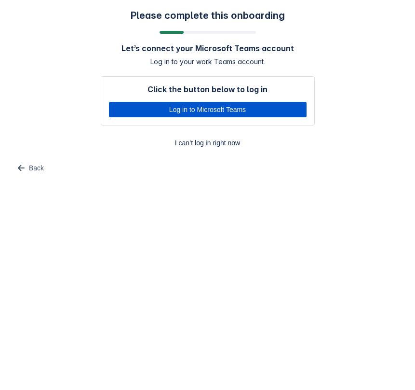
click at [265, 108] on span "Log in to Microsoft Teams" at bounding box center [208, 109] width 186 height 15
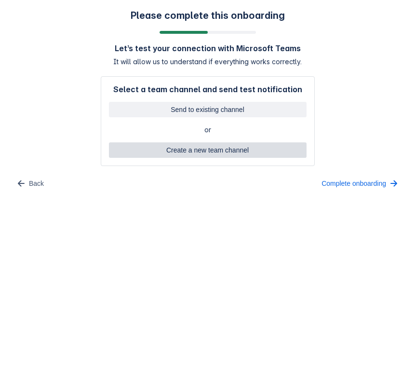
click at [229, 152] on span "Create a new team channel" at bounding box center [208, 149] width 186 height 15
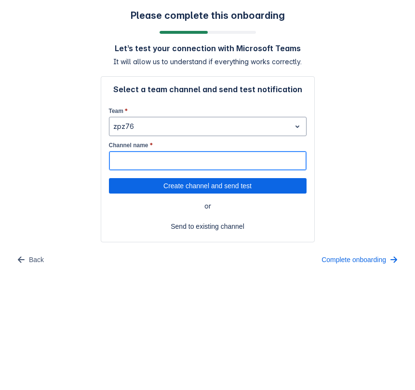
click at [161, 159] on input "Channel name *" at bounding box center [207, 160] width 197 height 17
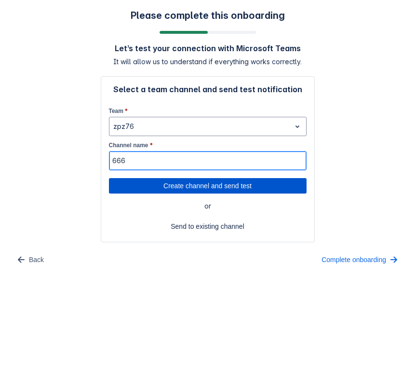
click at [158, 180] on span "Create channel and send test" at bounding box center [208, 185] width 186 height 15
type input "666"
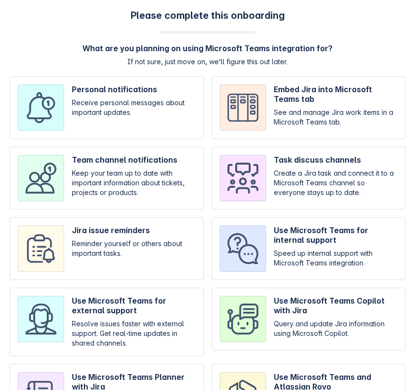
click at [317, 186] on input "checkbox" at bounding box center [309, 178] width 194 height 63
checkbox input "true"
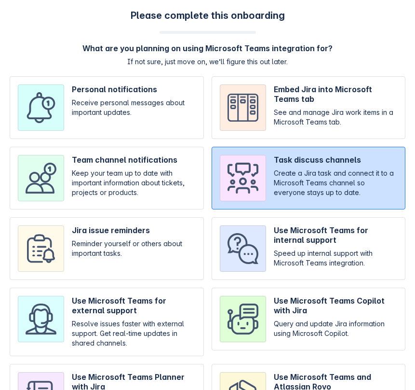
scroll to position [71, 0]
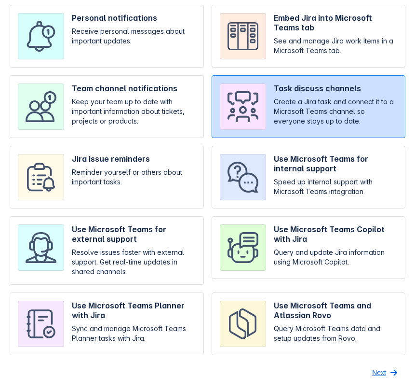
click at [382, 374] on span "Next" at bounding box center [379, 371] width 14 height 15
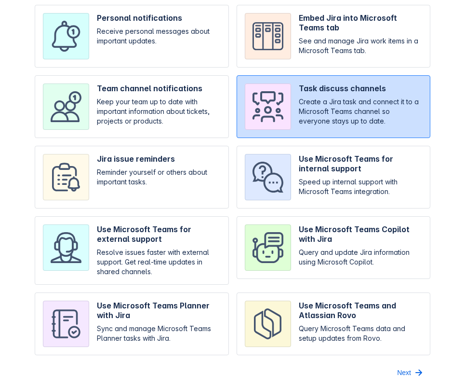
scroll to position [0, 0]
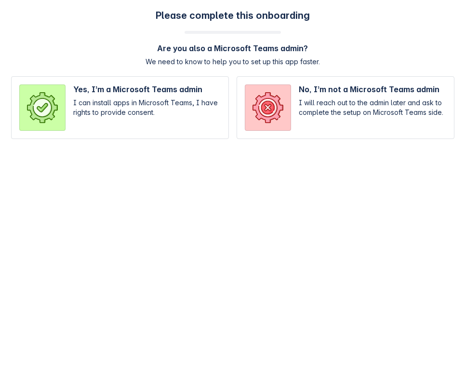
click at [310, 128] on input "radio" at bounding box center [346, 107] width 218 height 63
radio input "true"
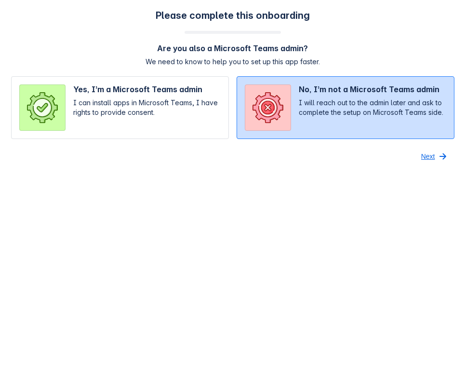
click at [415, 154] on span "Next" at bounding box center [428, 155] width 14 height 15
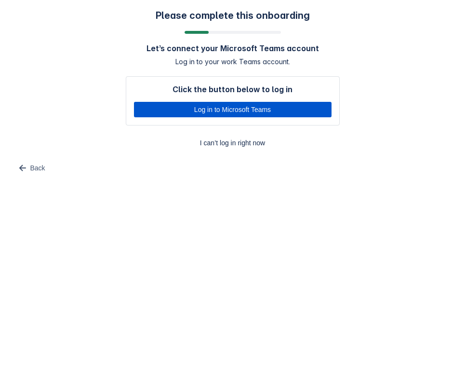
click at [281, 108] on span "Log in to Microsoft Teams" at bounding box center [233, 109] width 186 height 15
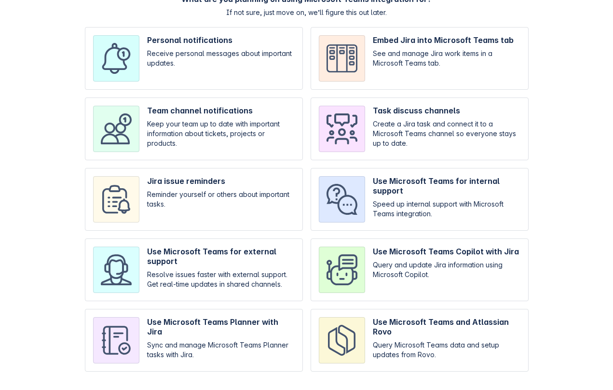
click at [258, 197] on input "checkbox" at bounding box center [194, 199] width 218 height 63
checkbox input "true"
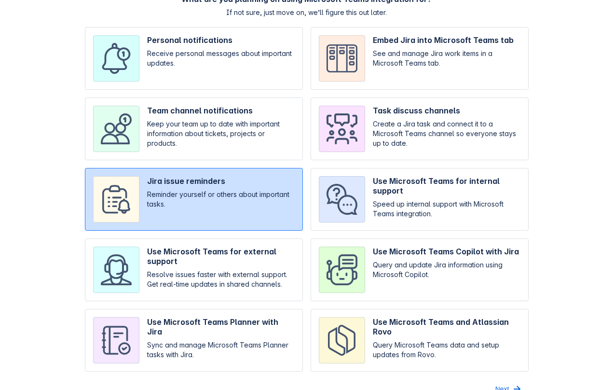
scroll to position [66, 0]
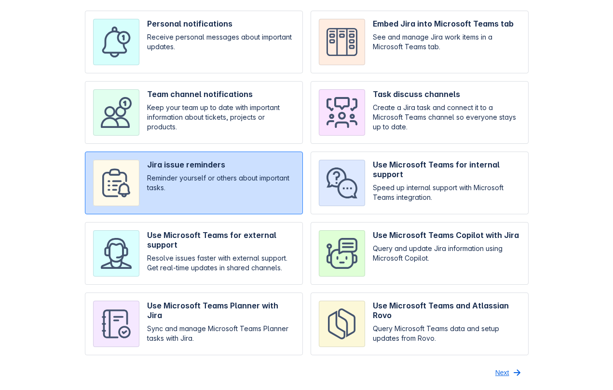
click at [495, 370] on span "Next" at bounding box center [502, 371] width 14 height 15
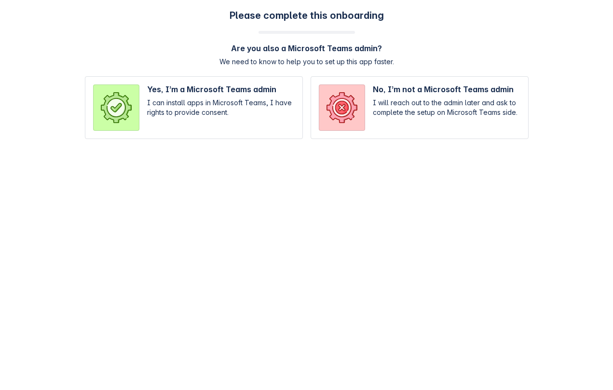
click at [377, 135] on input "radio" at bounding box center [419, 107] width 218 height 63
radio input "true"
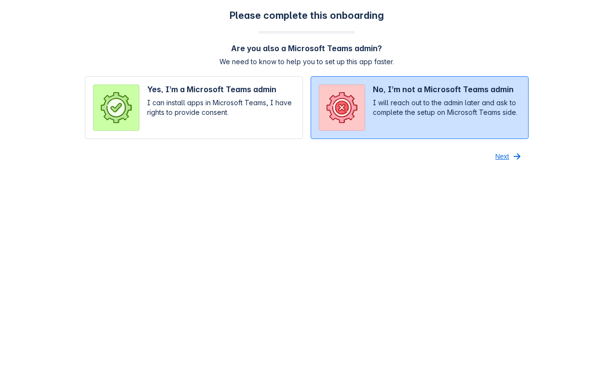
click at [504, 158] on span "Next" at bounding box center [502, 155] width 14 height 15
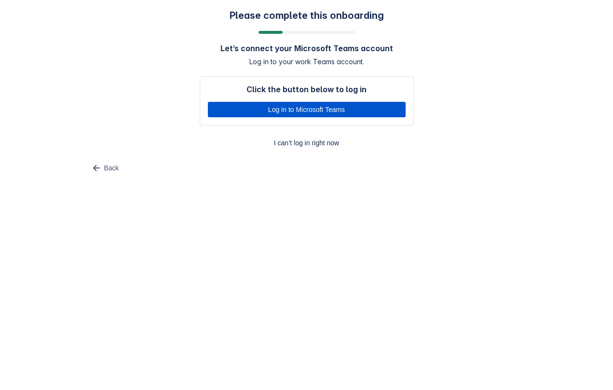
click at [308, 111] on span "Log in to Microsoft Teams" at bounding box center [307, 109] width 186 height 15
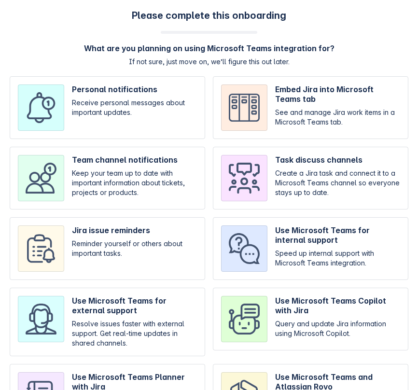
click at [129, 123] on input "checkbox" at bounding box center [107, 107] width 195 height 63
checkbox input "true"
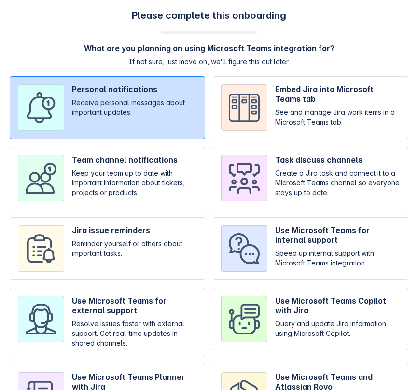
scroll to position [71, 0]
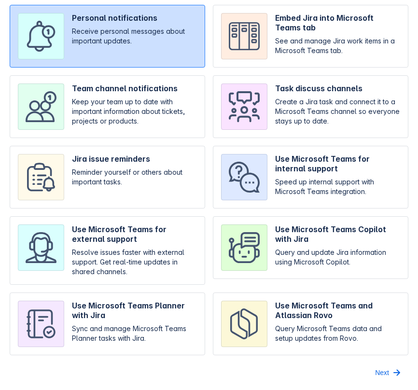
click at [382, 369] on span "Next" at bounding box center [382, 371] width 14 height 15
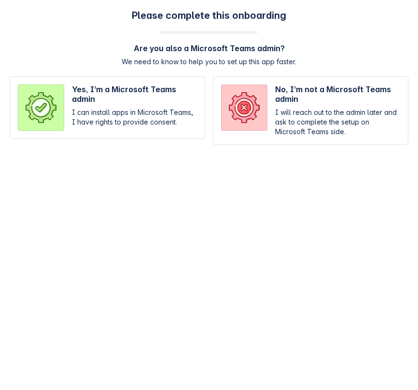
click at [314, 128] on input "radio" at bounding box center [310, 110] width 195 height 68
radio input "true"
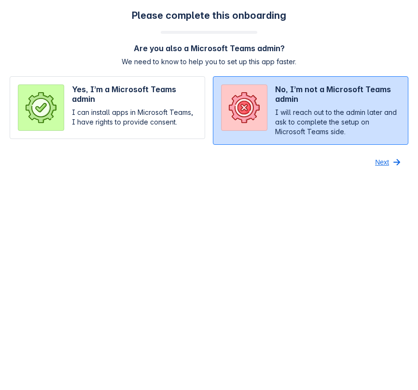
click at [381, 159] on span "Next" at bounding box center [382, 161] width 14 height 15
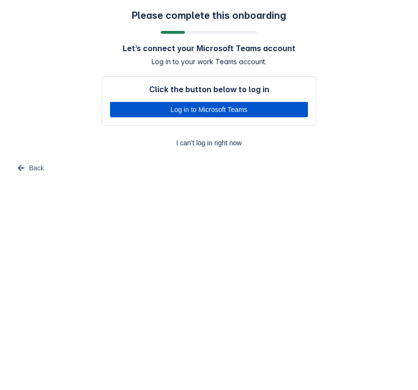
click at [232, 110] on span "Log in to Microsoft Teams" at bounding box center [209, 109] width 186 height 15
